Goal: Task Accomplishment & Management: Complete application form

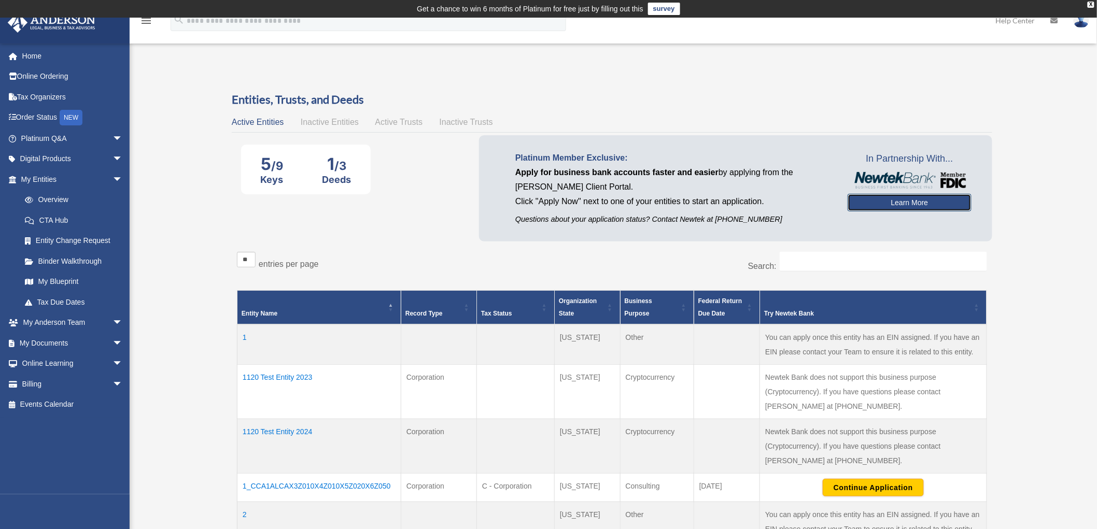
click at [913, 203] on link "Learn More" at bounding box center [909, 203] width 124 height 18
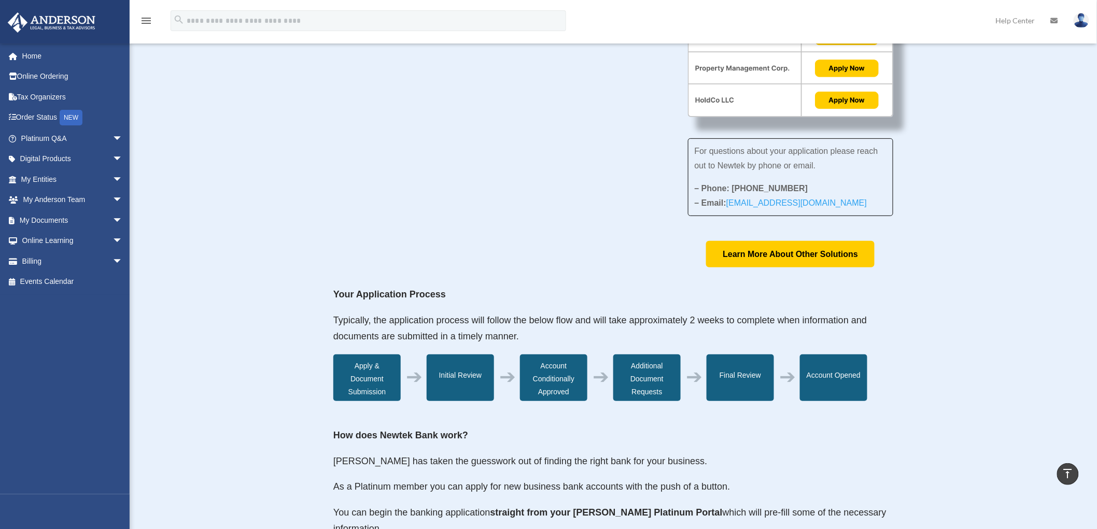
scroll to position [105, 0]
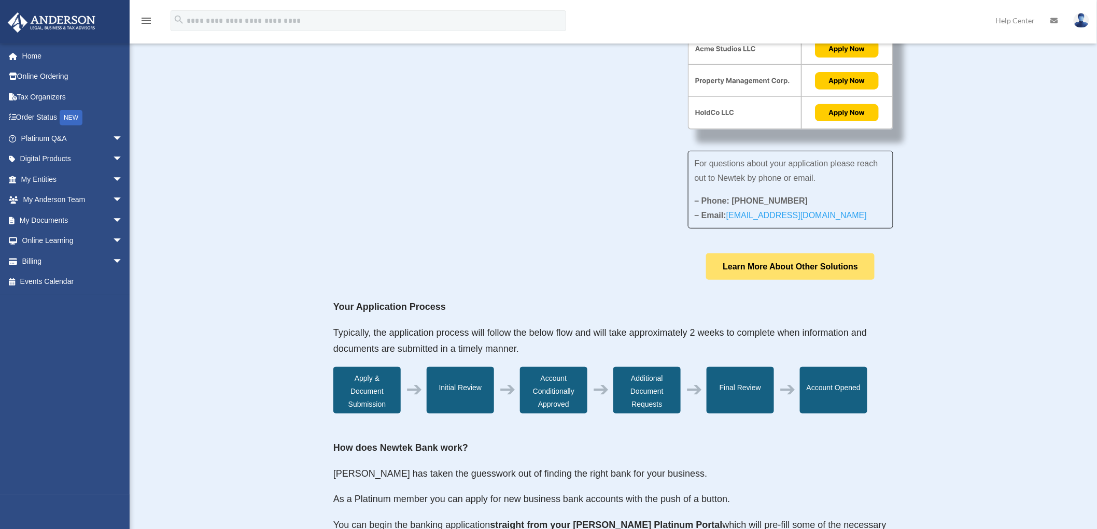
click at [785, 273] on link "Learn More About Other Solutions" at bounding box center [790, 266] width 168 height 26
click at [29, 54] on link "Home" at bounding box center [72, 56] width 131 height 21
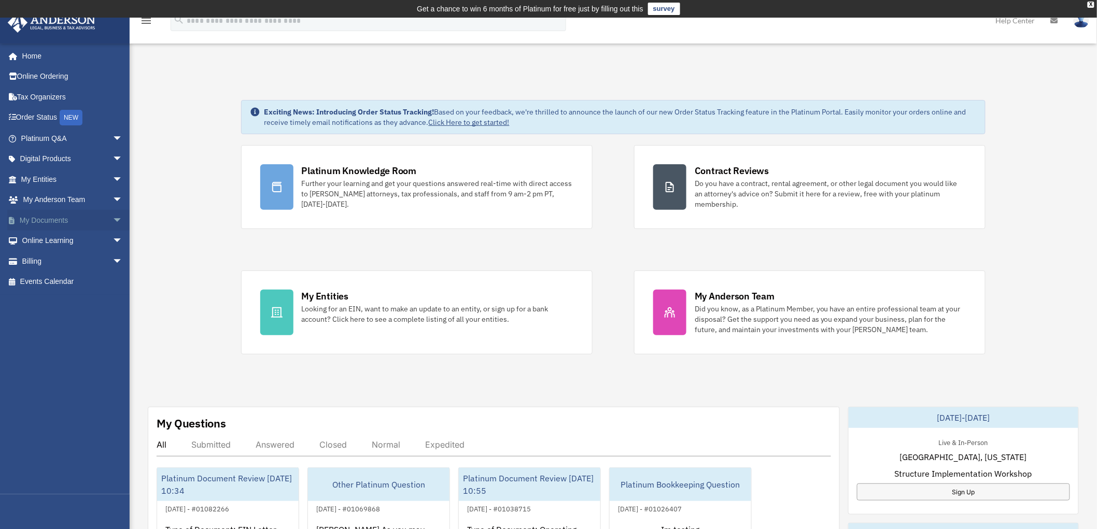
click at [112, 216] on span "arrow_drop_down" at bounding box center [122, 220] width 21 height 21
click at [54, 257] on link "Meeting Minutes" at bounding box center [77, 261] width 124 height 21
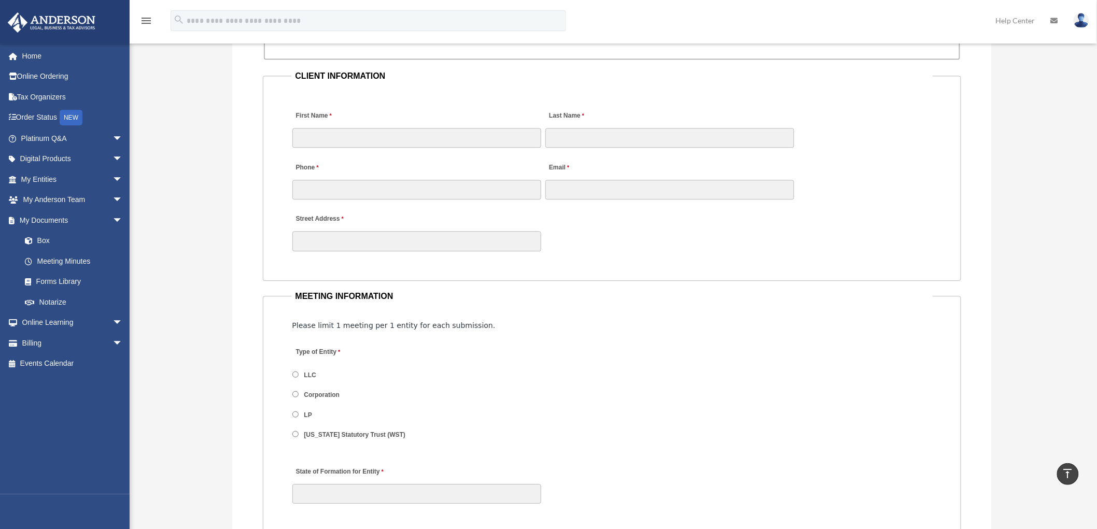
scroll to position [1037, 0]
drag, startPoint x: 293, startPoint y: 112, endPoint x: 343, endPoint y: 109, distance: 49.8
click at [335, 109] on div "First Name" at bounding box center [416, 125] width 251 height 46
click at [381, 111] on div "First Name" at bounding box center [416, 125] width 251 height 46
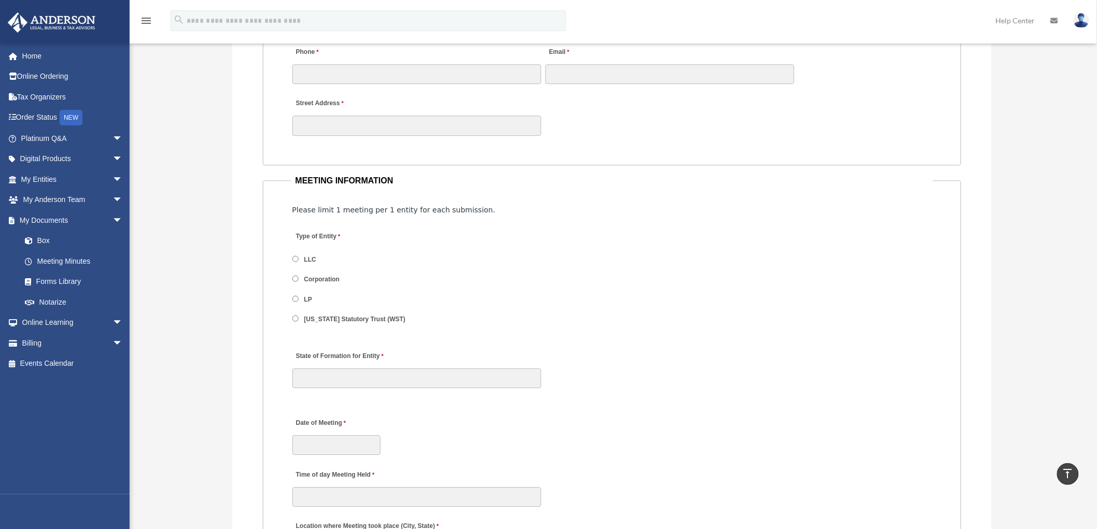
scroll to position [1152, 0]
drag, startPoint x: 288, startPoint y: 203, endPoint x: 475, endPoint y: 199, distance: 187.2
click at [516, 233] on div "Type of Entity LLC Corporation LP Wyoming Statutory Trust (WST)" at bounding box center [612, 280] width 642 height 114
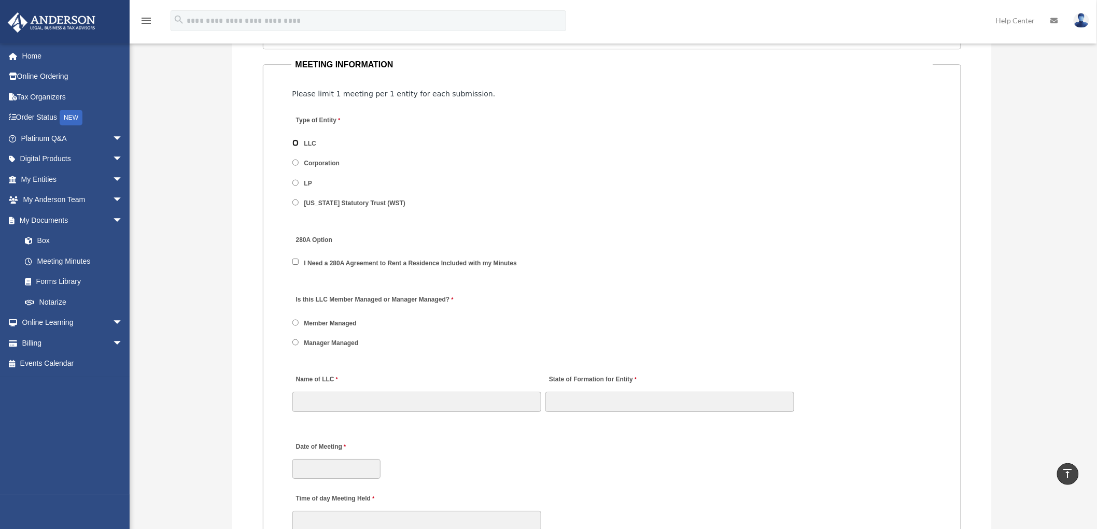
scroll to position [1324, 0]
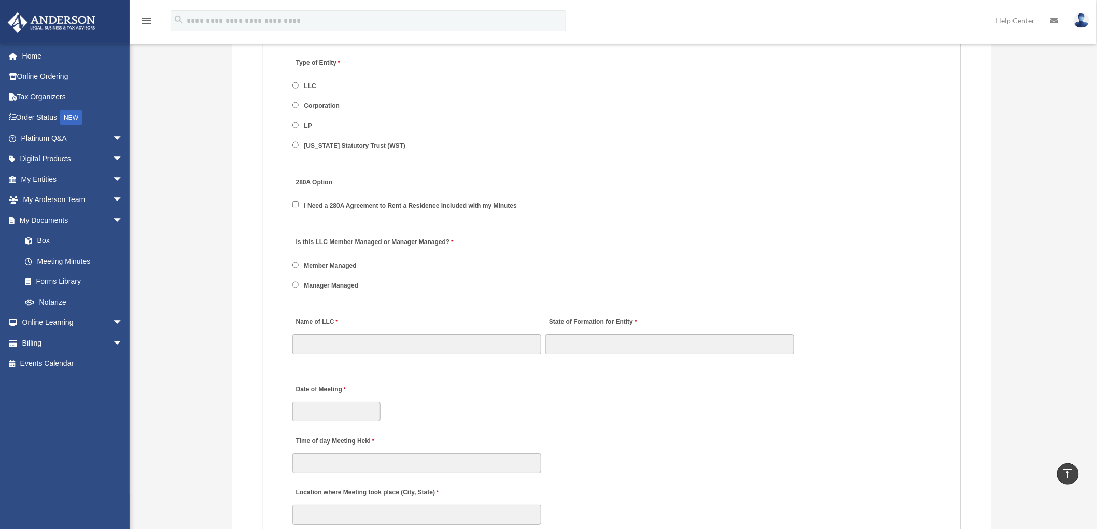
click at [294, 282] on span "Manager Managed" at bounding box center [330, 286] width 76 height 18
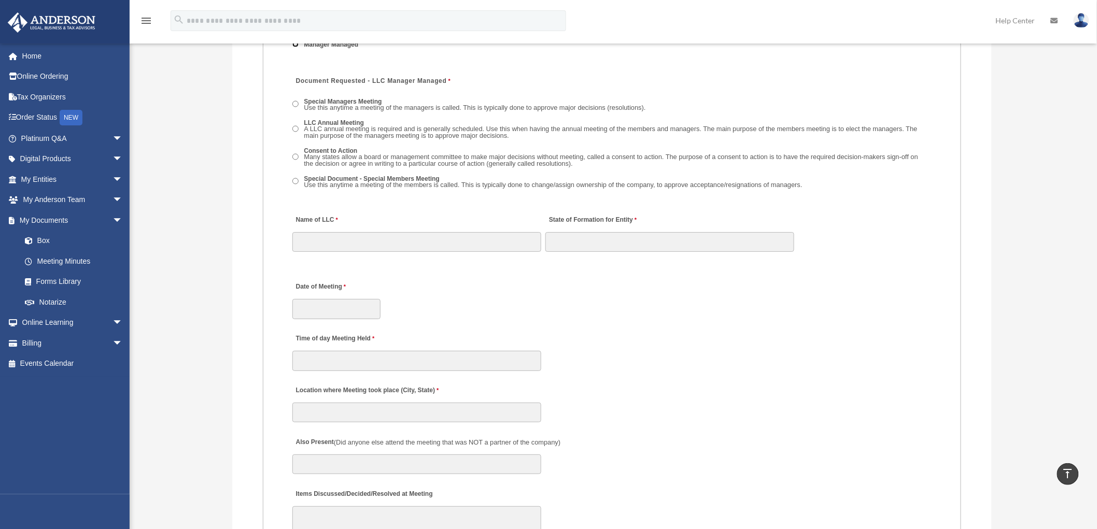
scroll to position [1670, 0]
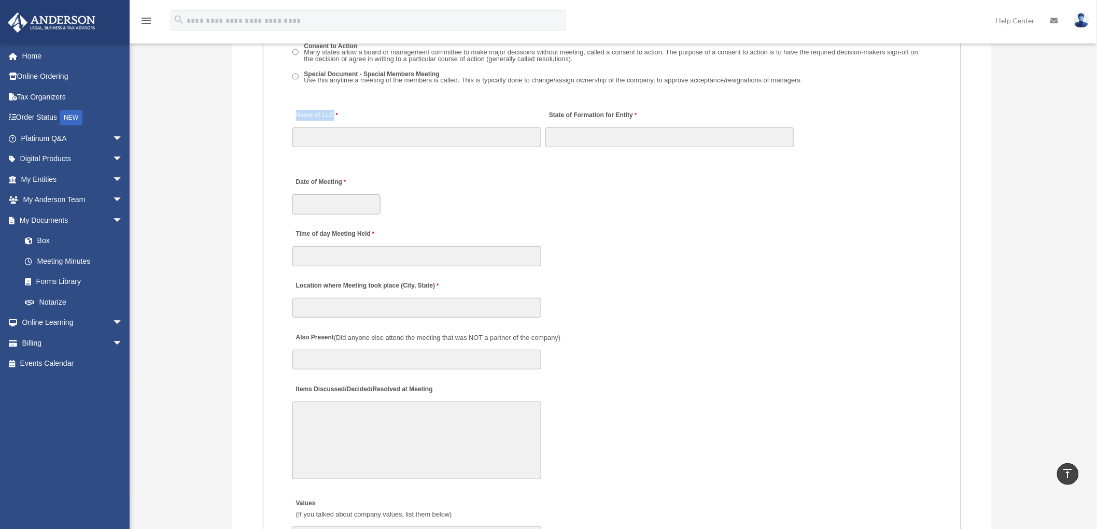
drag, startPoint x: 294, startPoint y: 107, endPoint x: 420, endPoint y: 104, distance: 126.0
click at [350, 109] on div "Name of LLC 80 characters left." at bounding box center [416, 126] width 251 height 46
click at [420, 104] on div "Name of LLC 80 characters left." at bounding box center [416, 126] width 251 height 46
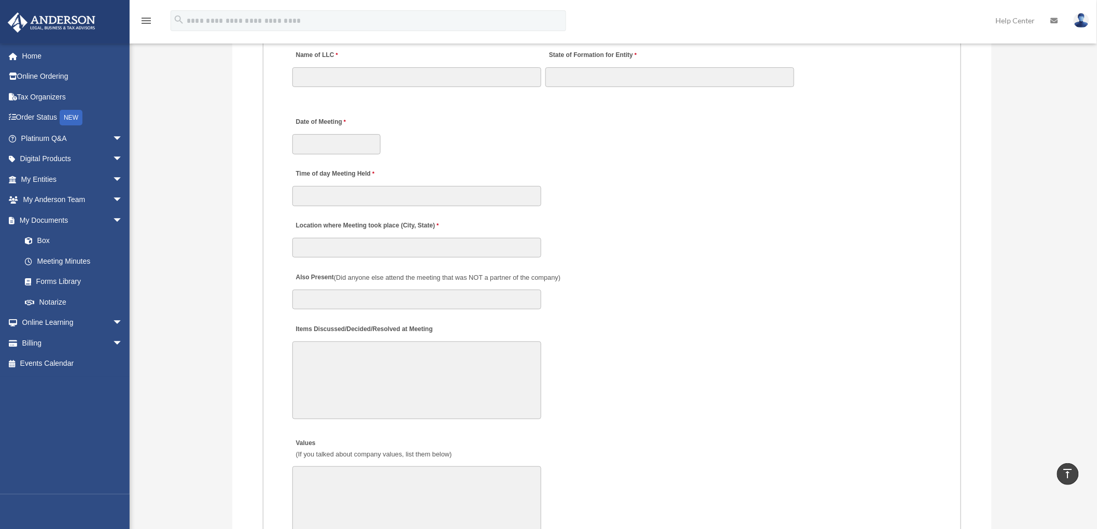
scroll to position [1785, 0]
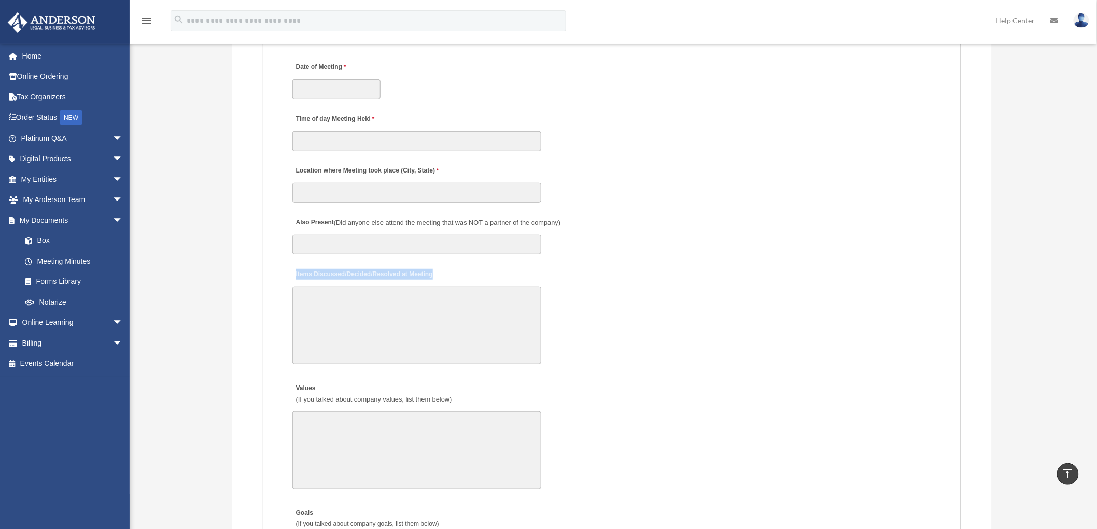
drag, startPoint x: 291, startPoint y: 263, endPoint x: 453, endPoint y: 268, distance: 161.3
click at [453, 268] on div "Items Discussed/Decided/Resolved at Meeting 30000 characters left." at bounding box center [612, 316] width 642 height 108
click at [255, 245] on div "Request for Meeting Minutes Please ensure the email you list is associated with…" at bounding box center [611, 49] width 759 height 1974
drag, startPoint x: 289, startPoint y: 265, endPoint x: 439, endPoint y: 265, distance: 150.3
click at [439, 265] on fieldset "MEETING INFORMATION Please limit 1 meeting per 1 entity for each submission. Ty…" at bounding box center [612, 249] width 699 height 1421
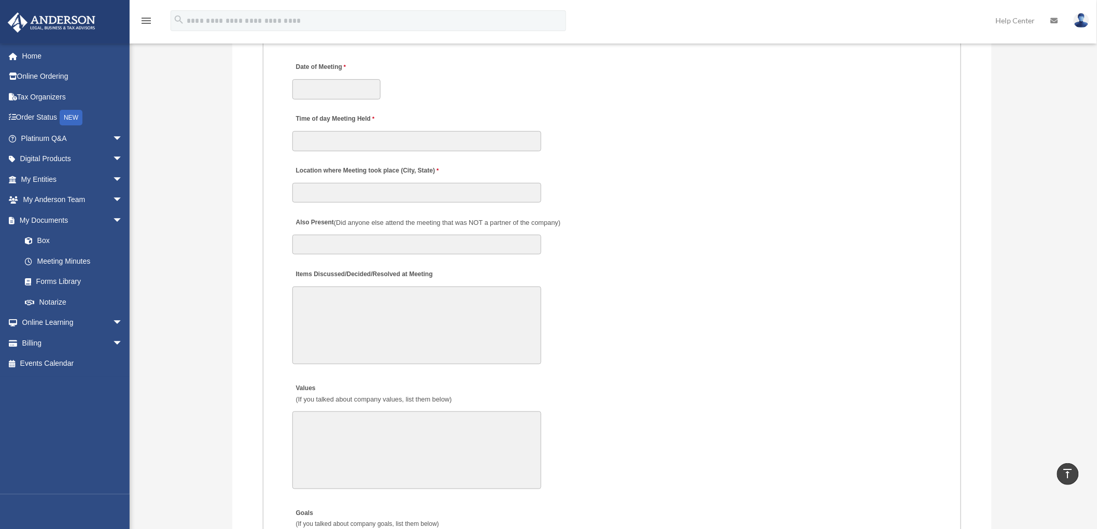
click at [577, 280] on div "Items Discussed/Decided/Resolved at Meeting 30000 characters left." at bounding box center [612, 316] width 642 height 108
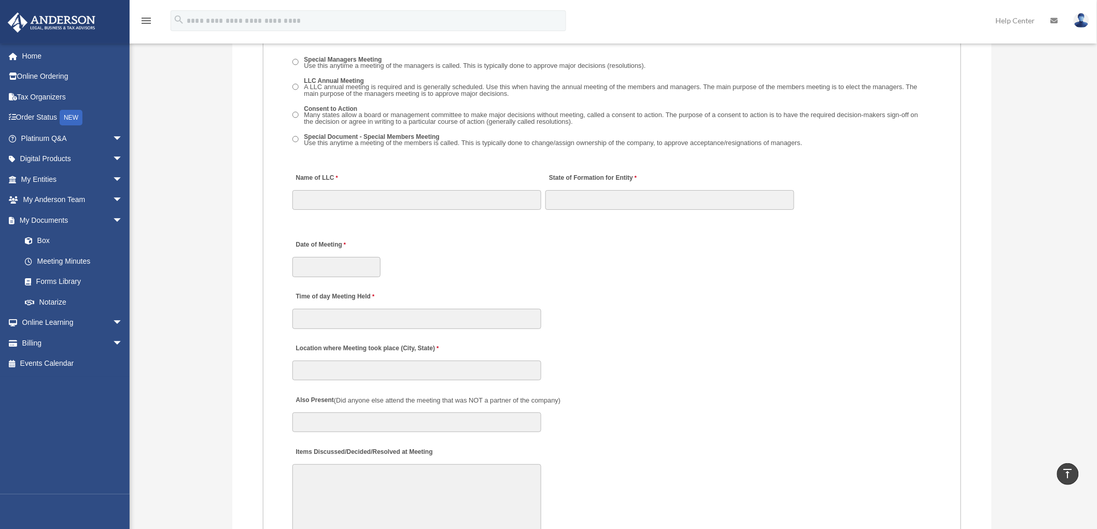
scroll to position [1728, 0]
